Goal: Task Accomplishment & Management: Manage account settings

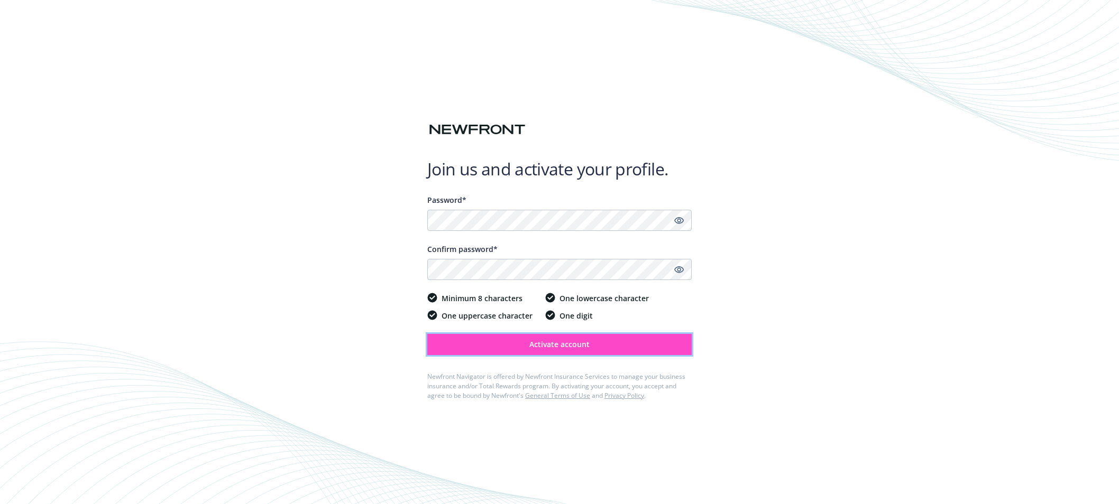
click at [570, 347] on span "Activate account" at bounding box center [559, 344] width 60 height 10
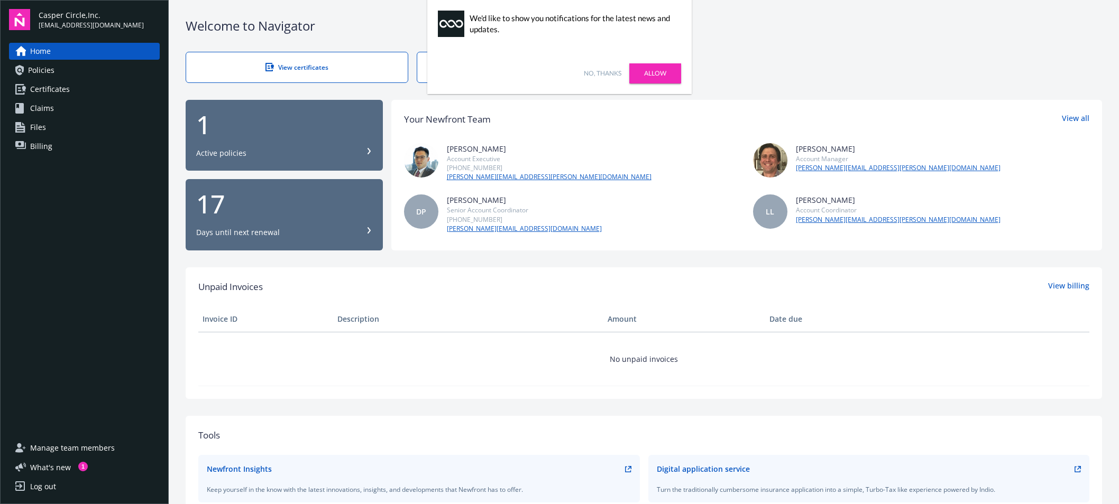
click at [613, 75] on link "No, thanks" at bounding box center [603, 74] width 38 height 10
